Goal: Task Accomplishment & Management: Manage account settings

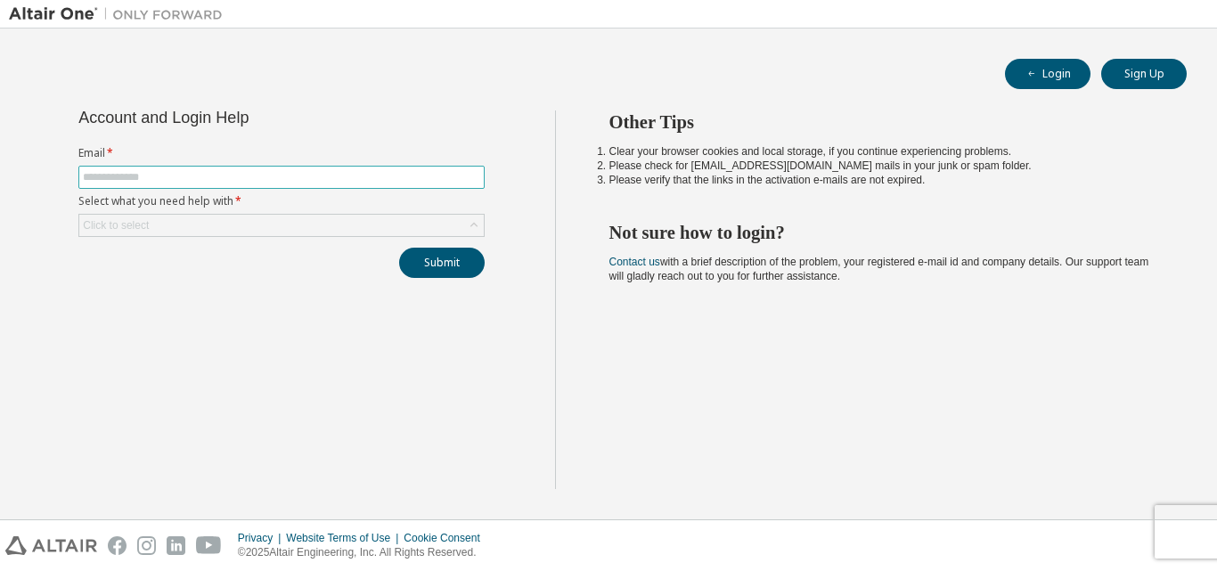
click at [232, 183] on input "text" at bounding box center [281, 177] width 397 height 14
type input "**********"
click at [233, 216] on div "Click to select" at bounding box center [281, 225] width 405 height 21
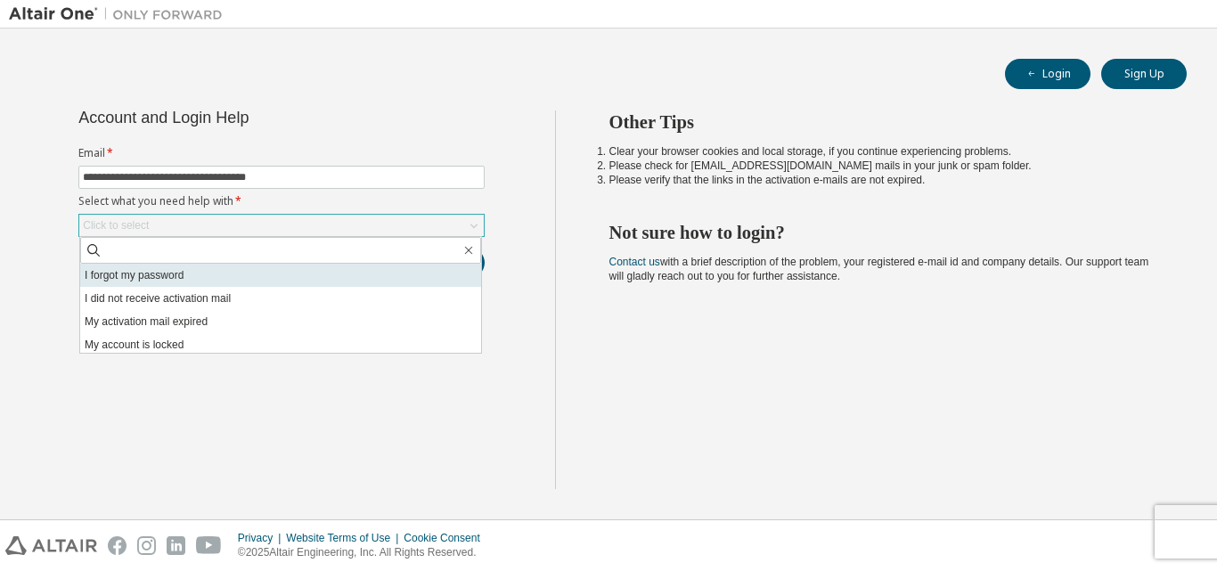
click at [202, 281] on li "I forgot my password" at bounding box center [280, 275] width 401 height 23
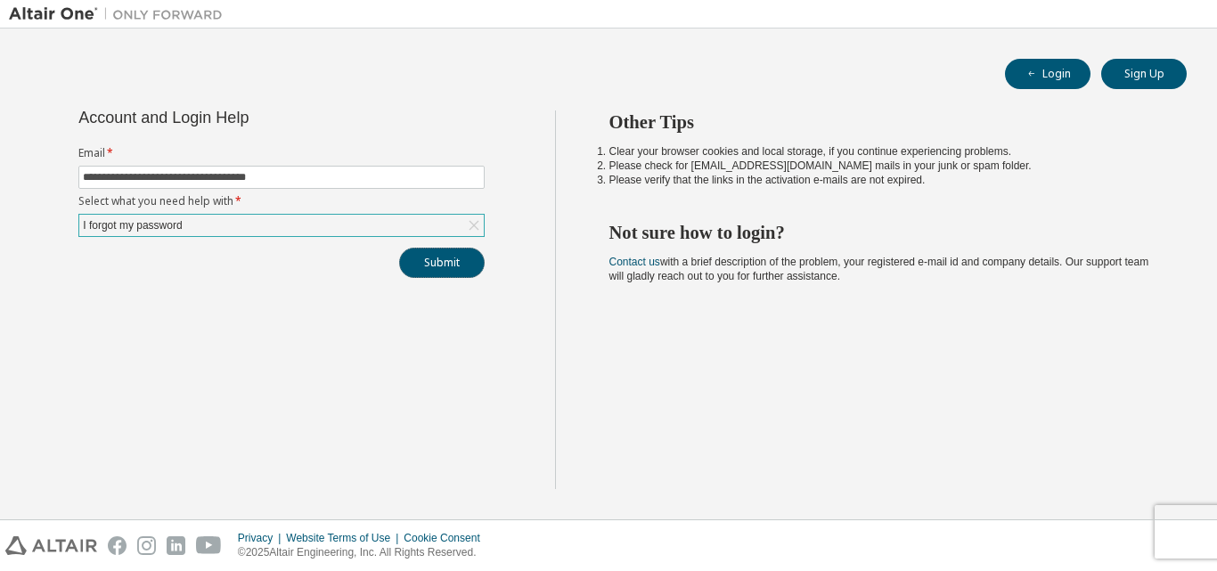
click at [437, 266] on button "Submit" at bounding box center [442, 263] width 86 height 30
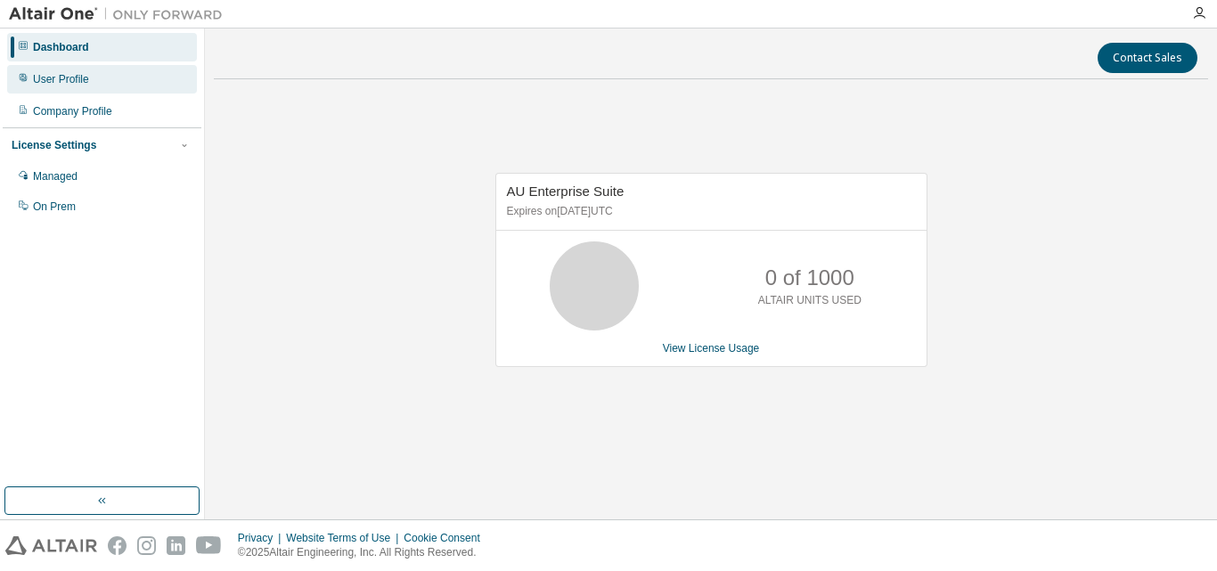
click at [65, 70] on div "User Profile" at bounding box center [102, 79] width 190 height 29
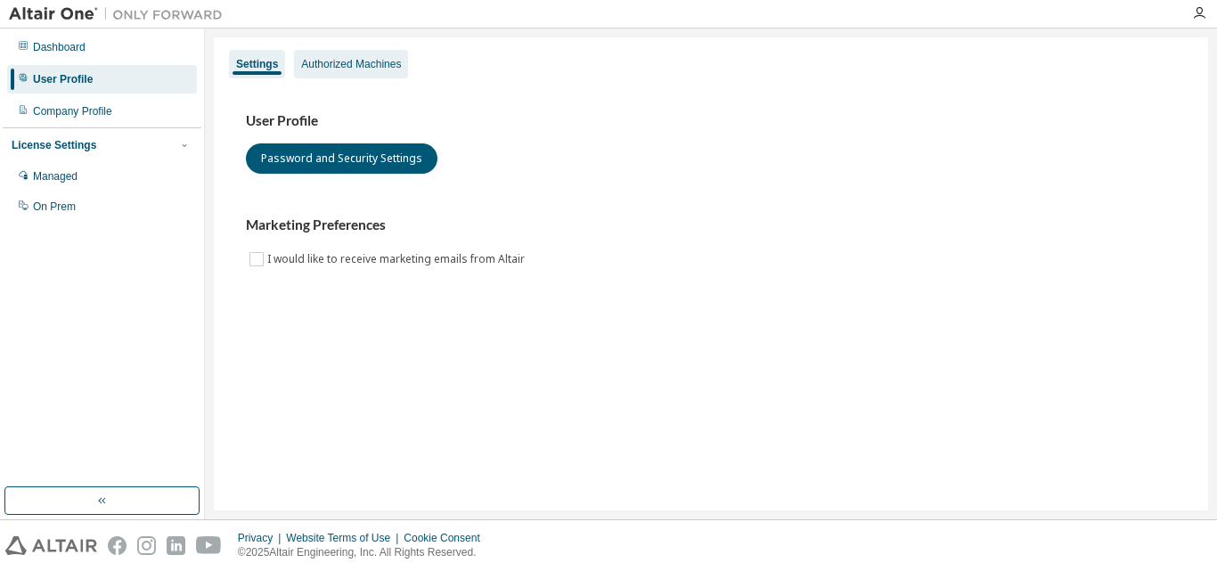
click at [340, 62] on div "Authorized Machines" at bounding box center [351, 64] width 100 height 14
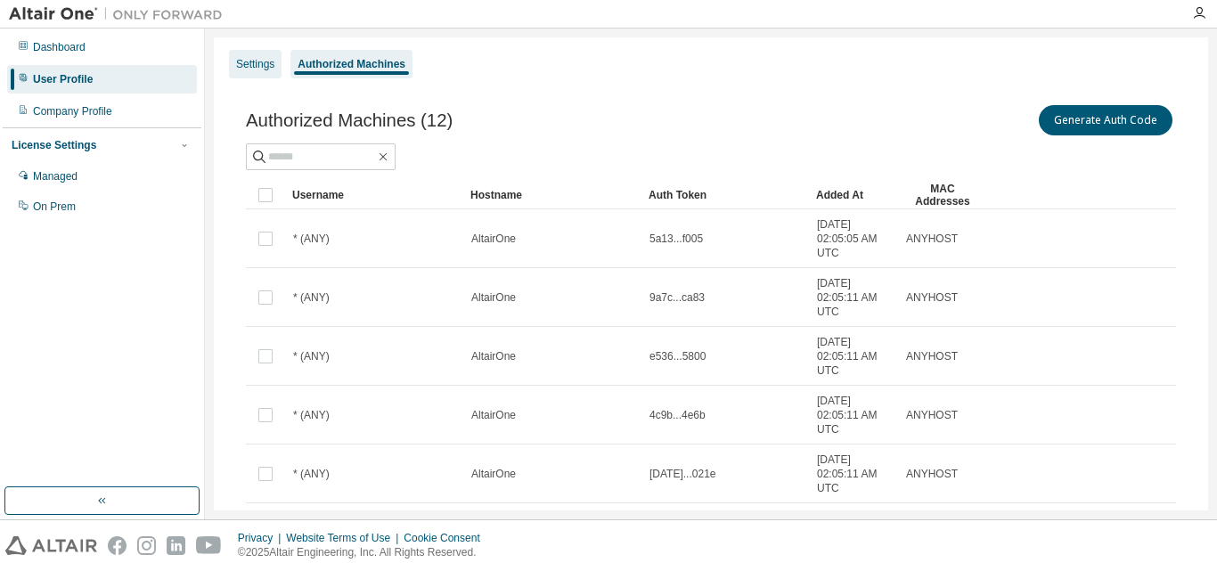
click at [246, 61] on div "Settings" at bounding box center [255, 64] width 38 height 14
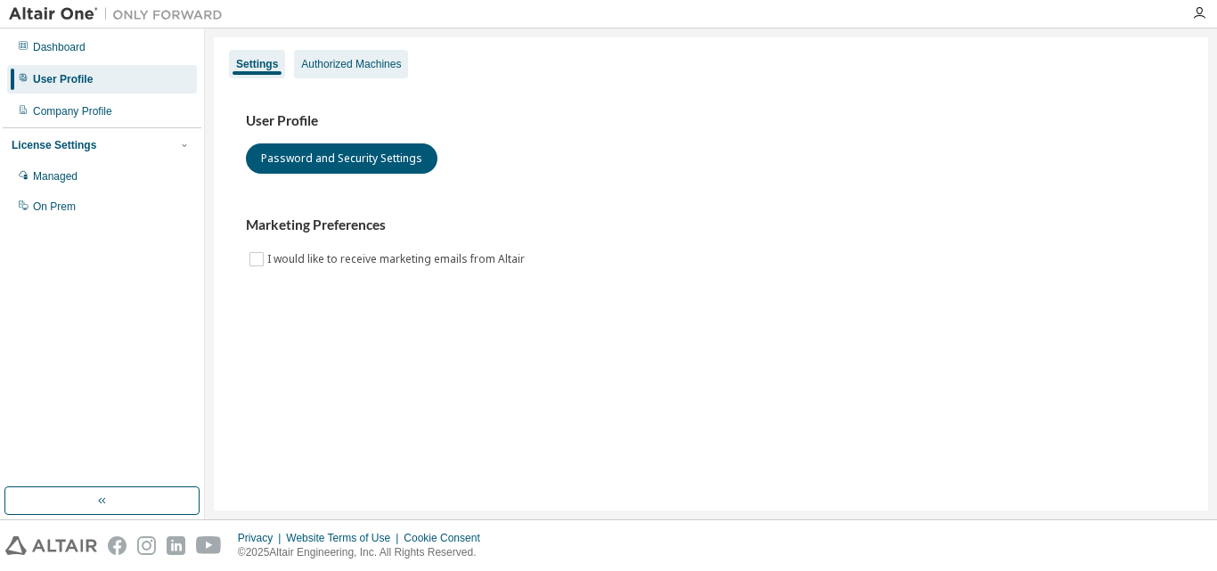
click at [319, 69] on div "Authorized Machines" at bounding box center [351, 64] width 100 height 14
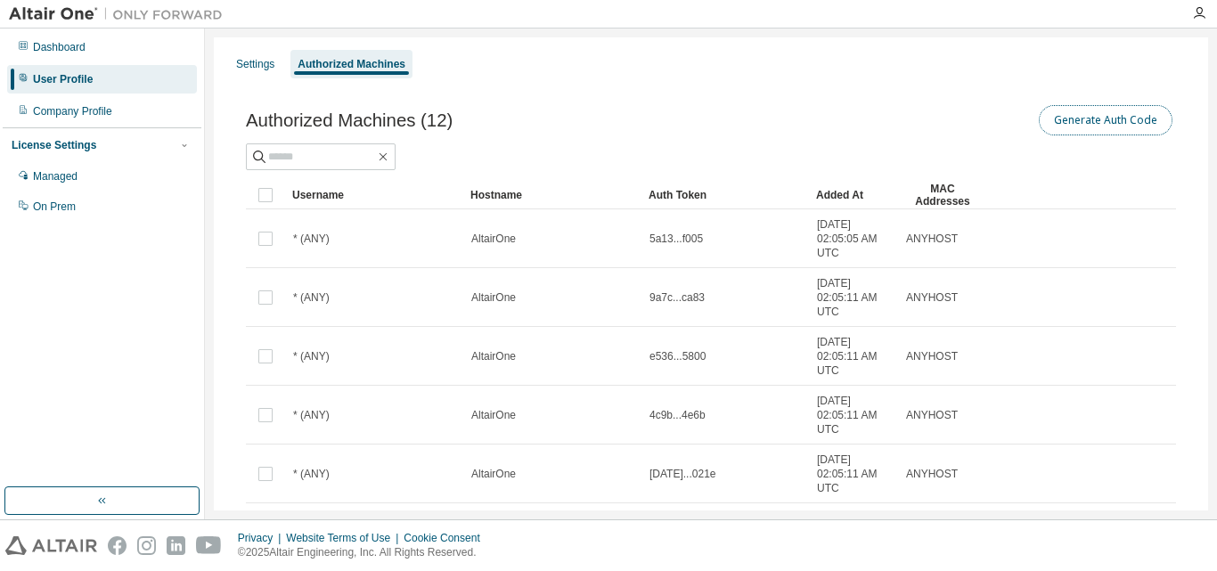
click at [1065, 121] on button "Generate Auth Code" at bounding box center [1106, 120] width 134 height 30
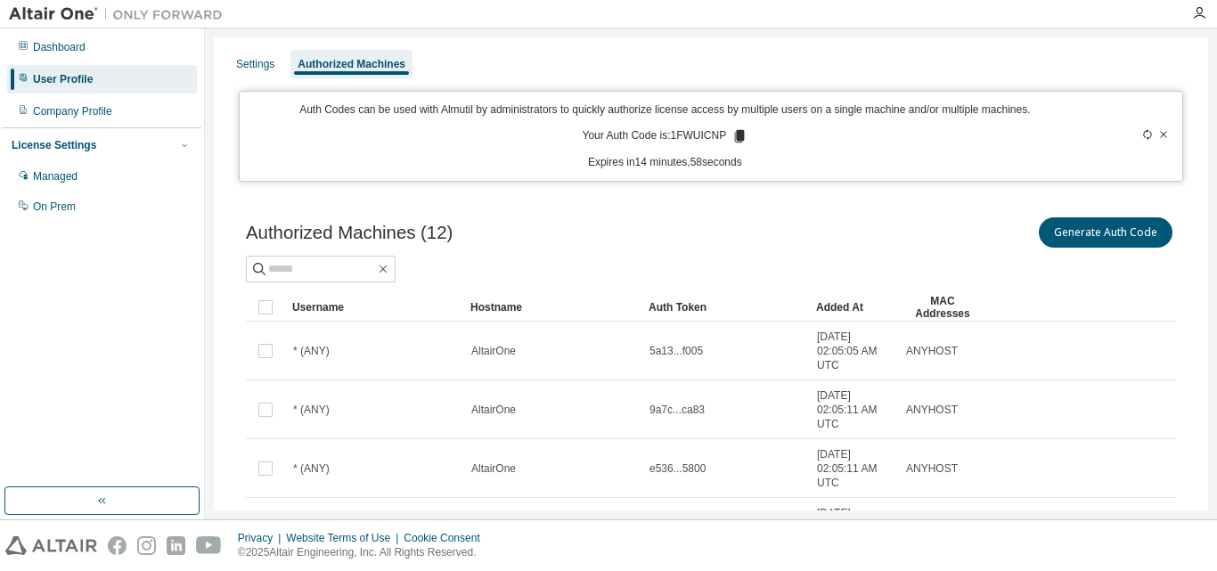
click at [737, 138] on icon at bounding box center [740, 136] width 10 height 12
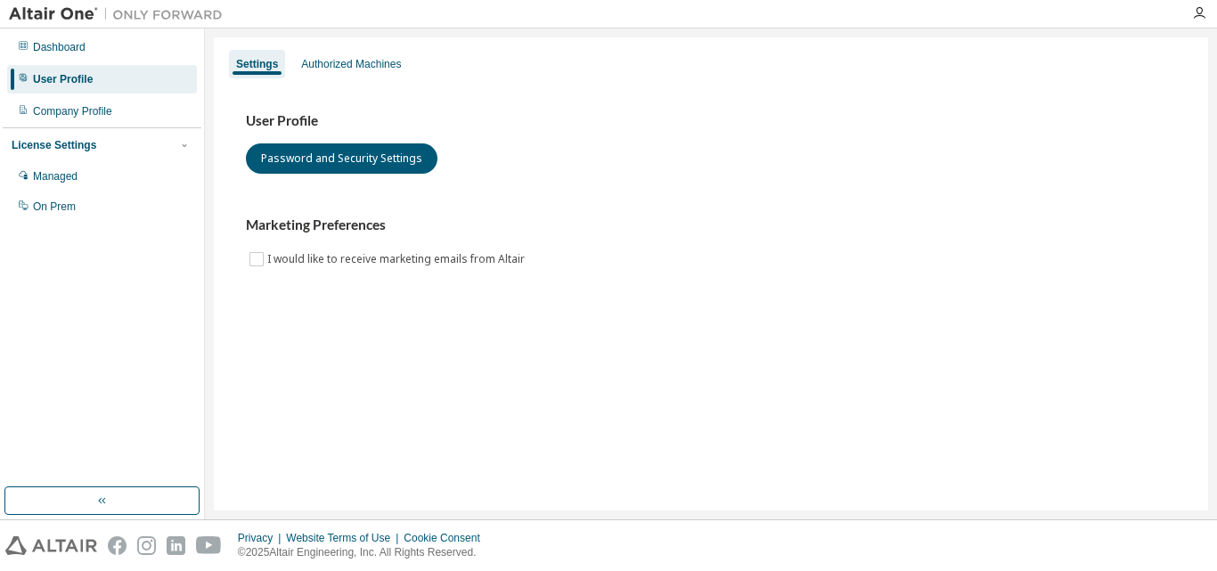
click at [1207, 10] on div at bounding box center [1200, 13] width 36 height 14
click at [1197, 7] on icon "button" at bounding box center [1199, 13] width 14 height 14
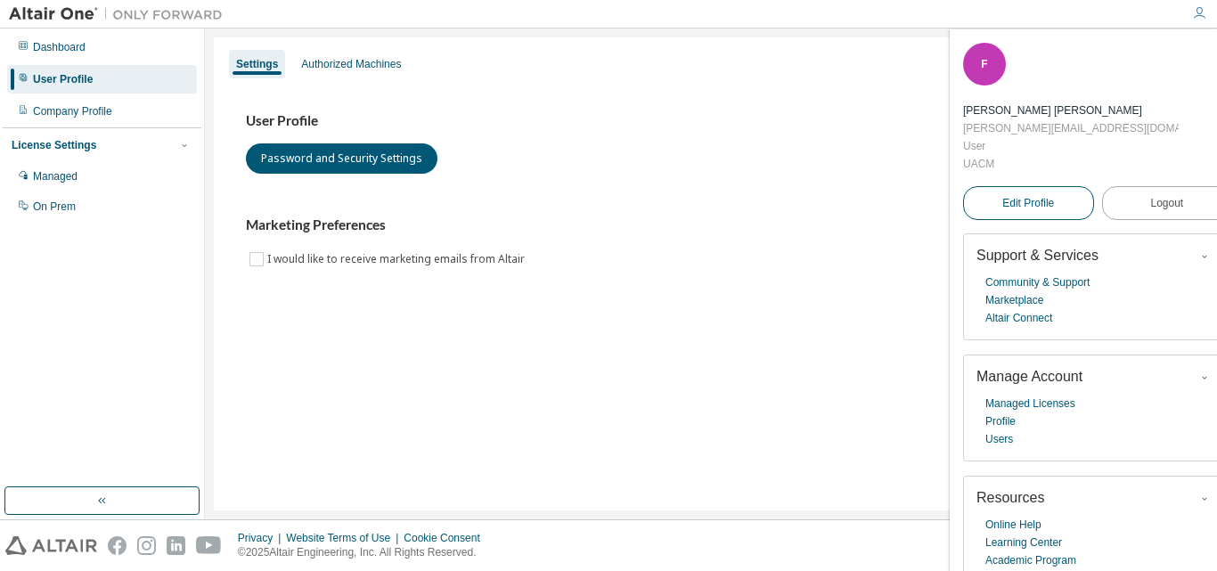
click at [1010, 201] on span "Edit Profile" at bounding box center [1029, 203] width 52 height 14
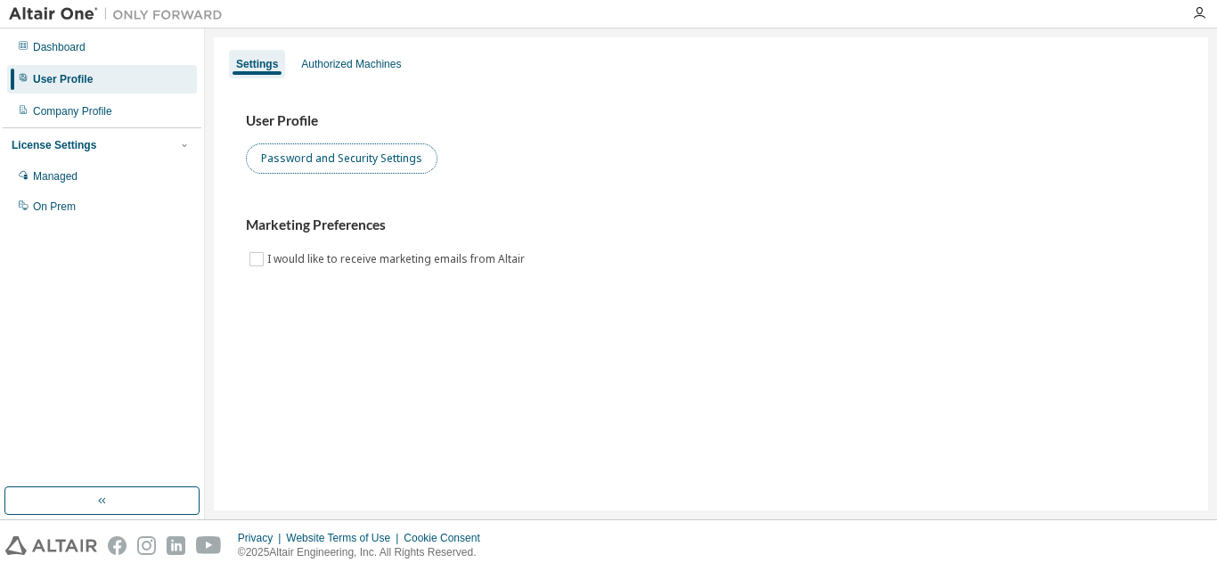
click at [353, 158] on button "Password and Security Settings" at bounding box center [342, 158] width 192 height 30
click at [60, 13] on img at bounding box center [120, 14] width 223 height 18
click at [1208, 12] on div at bounding box center [1200, 13] width 36 height 14
click at [1202, 7] on icon "button" at bounding box center [1199, 13] width 14 height 14
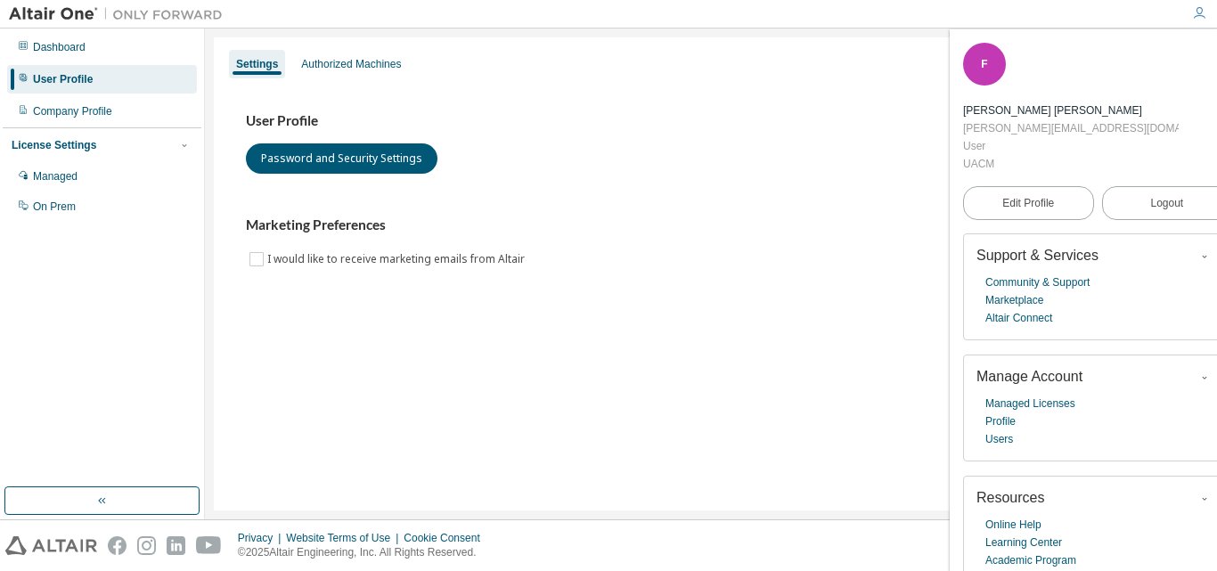
click at [993, 65] on div "F" at bounding box center [984, 64] width 43 height 43
click at [55, 44] on div "Dashboard" at bounding box center [59, 47] width 53 height 14
click at [995, 61] on div "F" at bounding box center [984, 64] width 43 height 43
click at [1199, 15] on icon "button" at bounding box center [1199, 13] width 14 height 14
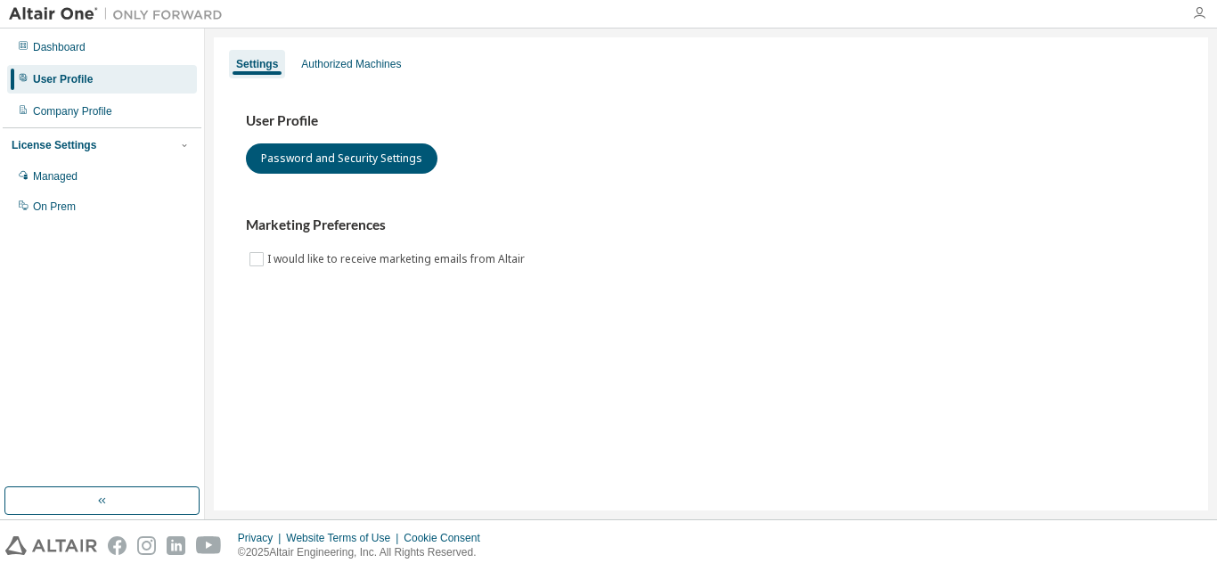
click at [1204, 12] on icon "button" at bounding box center [1199, 13] width 14 height 14
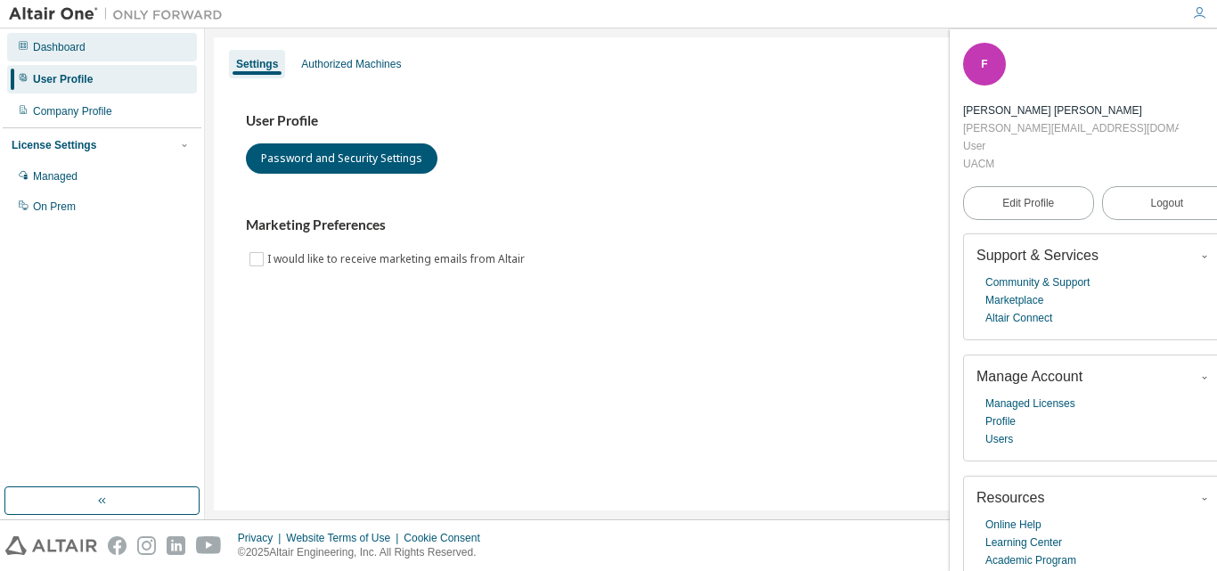
click at [70, 44] on div "Dashboard" at bounding box center [59, 47] width 53 height 14
